Goal: Task Accomplishment & Management: Use online tool/utility

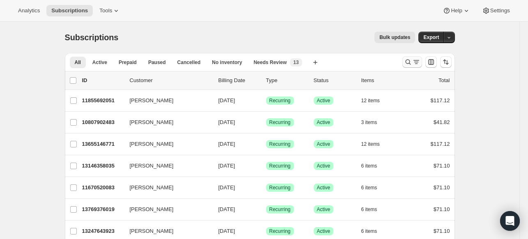
click at [407, 60] on icon "Search and filter results" at bounding box center [408, 62] width 8 height 8
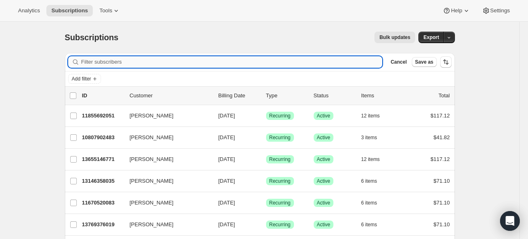
paste input "[EMAIL_ADDRESS][DOMAIN_NAME]"
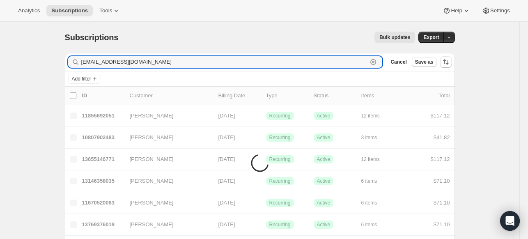
type input "[EMAIL_ADDRESS][DOMAIN_NAME]"
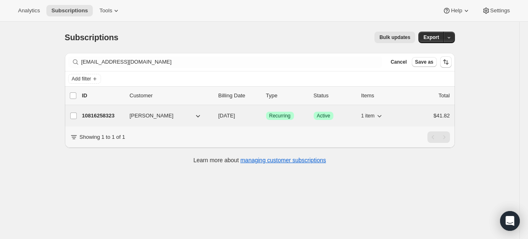
click at [92, 116] on p "10816258323" at bounding box center [102, 116] width 41 height 8
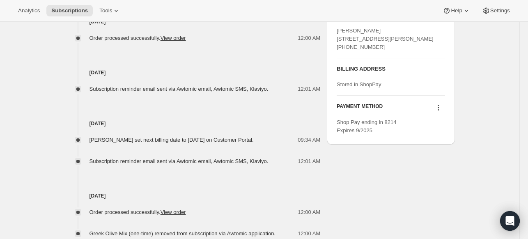
scroll to position [370, 0]
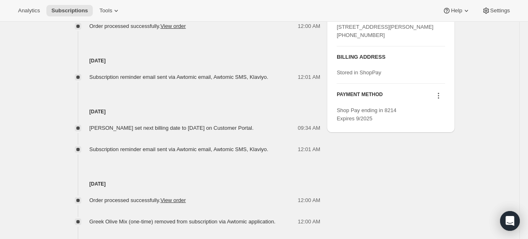
click at [439, 100] on icon at bounding box center [438, 96] width 8 height 8
click at [433, 128] on span "Send link to update card" at bounding box center [437, 127] width 57 height 6
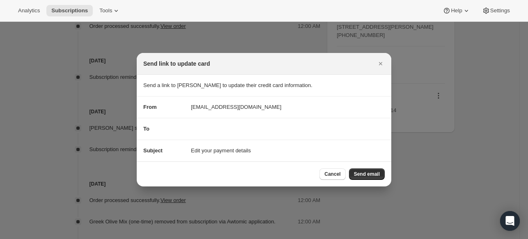
click at [232, 130] on div "To" at bounding box center [263, 129] width 241 height 8
click at [230, 126] on div "To" at bounding box center [263, 129] width 241 height 8
click at [371, 177] on span "Send email" at bounding box center [367, 174] width 26 height 7
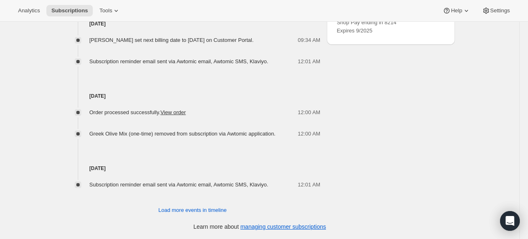
scroll to position [421, 0]
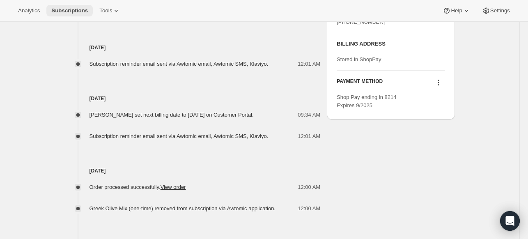
click at [67, 11] on span "Subscriptions" at bounding box center [69, 10] width 37 height 7
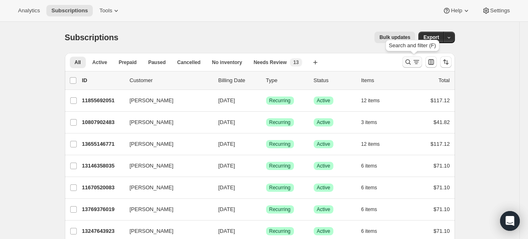
click at [412, 59] on icon "Search and filter results" at bounding box center [408, 62] width 8 height 8
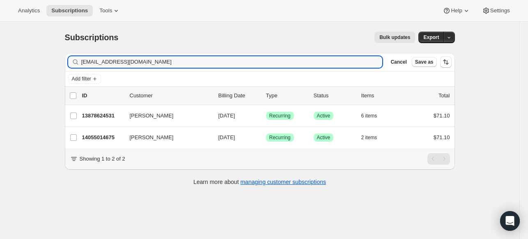
type input "[EMAIL_ADDRESS][DOMAIN_NAME]"
